Goal: Information Seeking & Learning: Learn about a topic

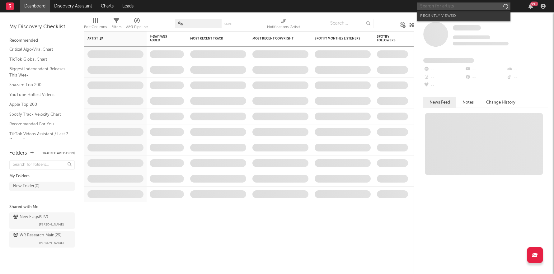
click at [447, 8] on input "text" at bounding box center [463, 6] width 93 height 8
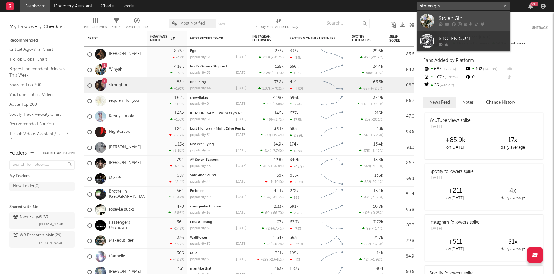
type input "stolen gin"
click at [454, 18] on div "Stolen Gin" at bounding box center [473, 18] width 69 height 7
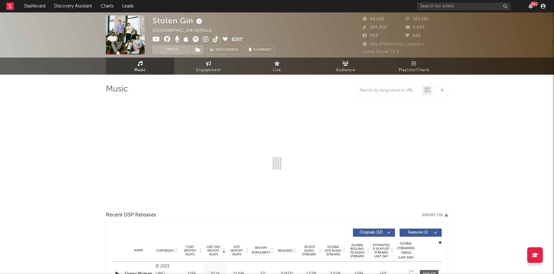
select select "6m"
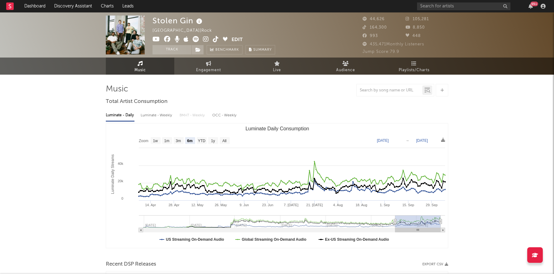
click at [194, 39] on icon at bounding box center [196, 39] width 6 height 6
click at [206, 39] on icon at bounding box center [206, 39] width 6 height 6
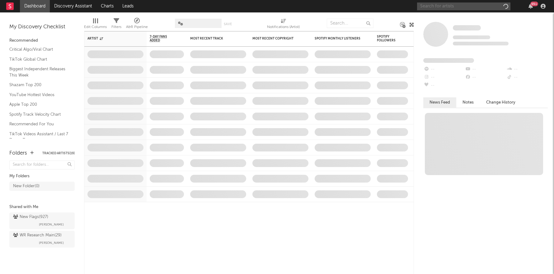
click at [460, 6] on input "text" at bounding box center [463, 6] width 93 height 8
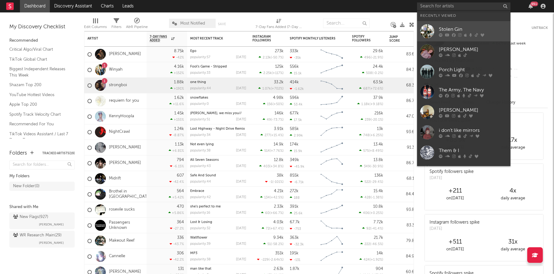
click at [454, 36] on icon at bounding box center [454, 35] width 4 height 4
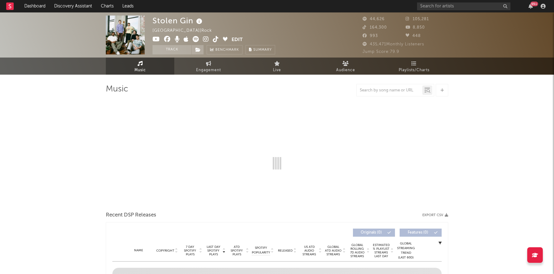
select select "6m"
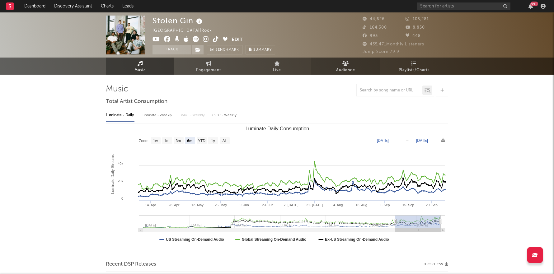
click at [350, 68] on span "Audience" at bounding box center [345, 70] width 19 height 7
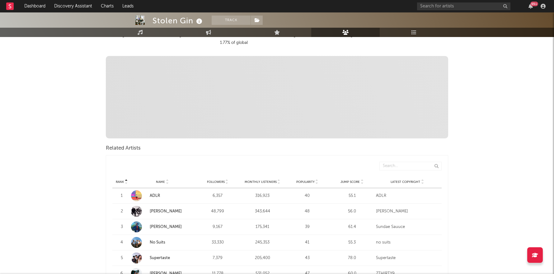
scroll to position [156, 0]
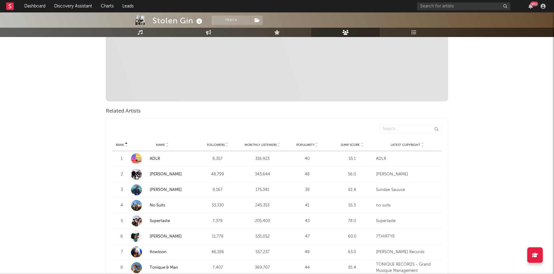
click at [363, 145] on icon at bounding box center [362, 146] width 3 height 2
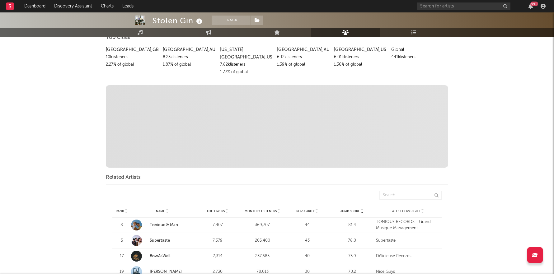
scroll to position [172, 0]
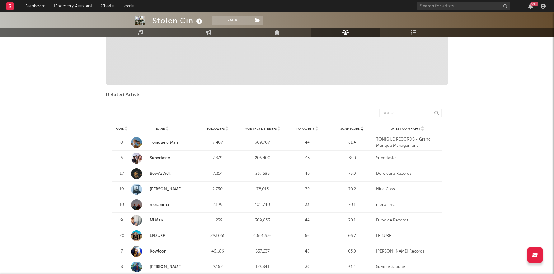
click at [160, 141] on link "Tonique & Man" at bounding box center [164, 143] width 28 height 4
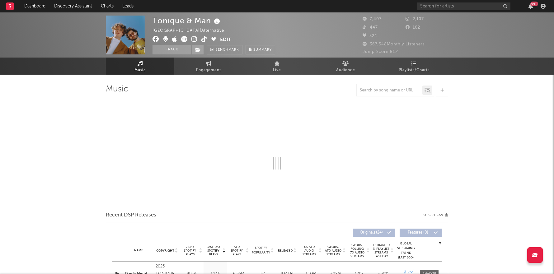
select select "6m"
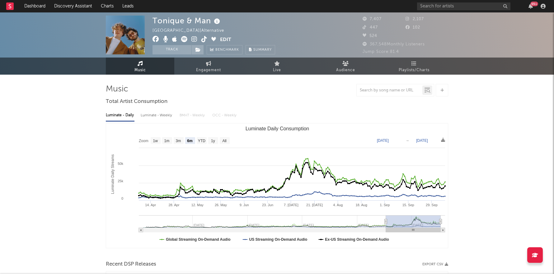
select select "6m"
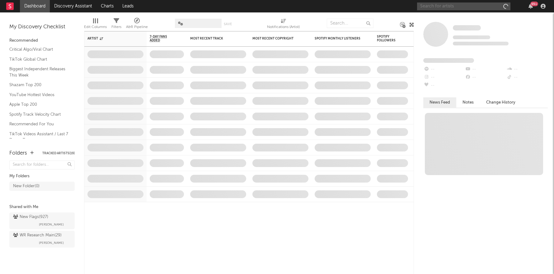
click at [448, 8] on input "text" at bounding box center [463, 6] width 93 height 8
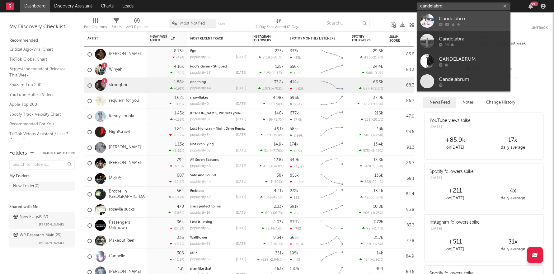
type input "candelabro"
click at [461, 25] on div at bounding box center [473, 24] width 69 height 4
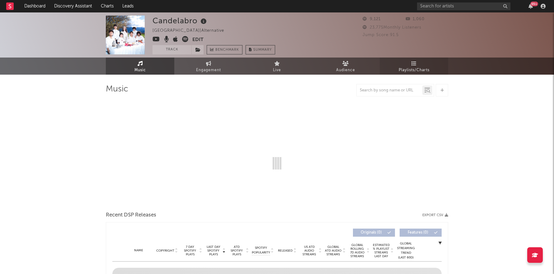
select select "1w"
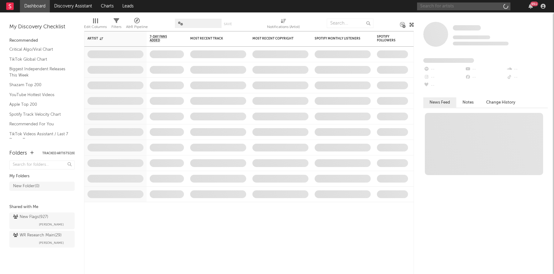
click at [450, 7] on input "text" at bounding box center [463, 6] width 93 height 8
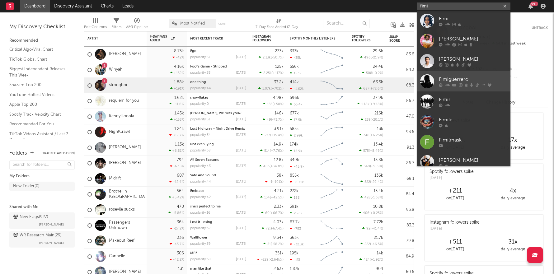
type input "fimi"
click at [456, 78] on div "Fimiguerrero" at bounding box center [473, 79] width 69 height 7
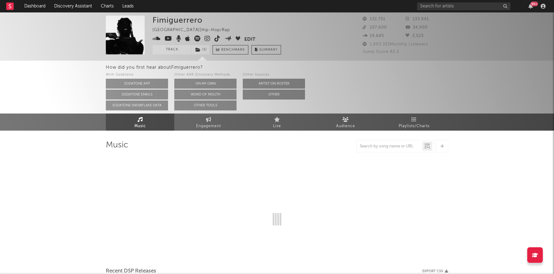
select select "6m"
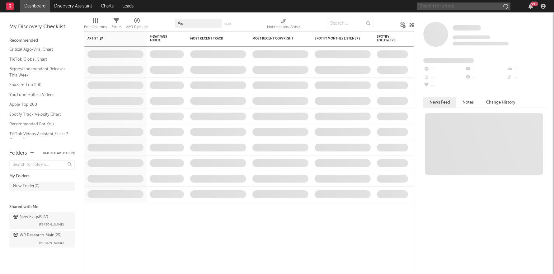
click at [447, 8] on input "text" at bounding box center [463, 6] width 93 height 8
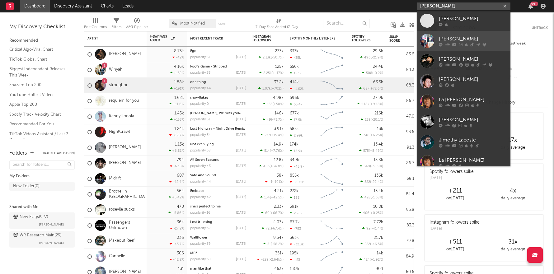
type input "[PERSON_NAME]"
click at [454, 43] on icon at bounding box center [455, 45] width 4 height 4
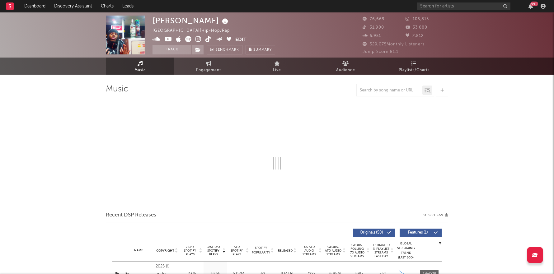
select select "6m"
